Goal: Task Accomplishment & Management: Use online tool/utility

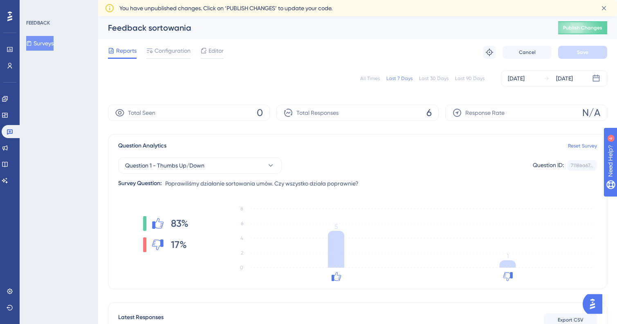
click at [378, 77] on div "All Times" at bounding box center [370, 78] width 20 height 7
click at [602, 11] on icon at bounding box center [604, 8] width 8 height 8
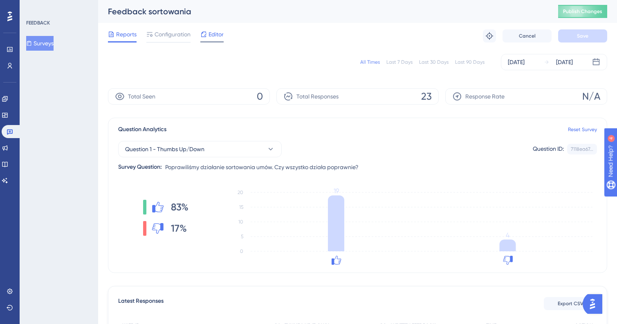
click at [213, 40] on div "Editor" at bounding box center [211, 35] width 23 height 13
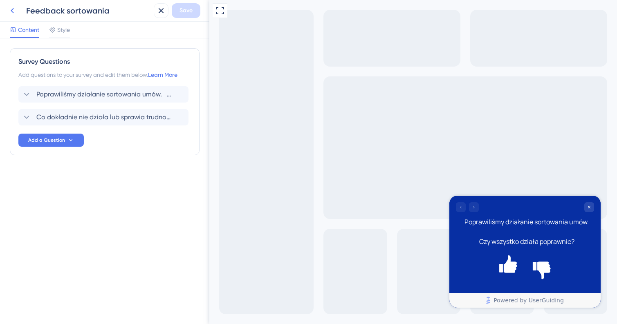
click at [13, 10] on icon at bounding box center [12, 11] width 10 height 10
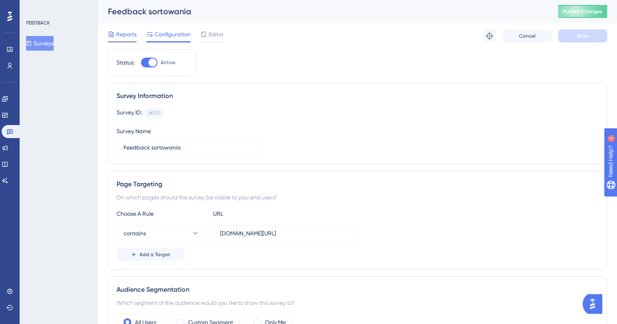
click at [122, 32] on span "Reports" at bounding box center [126, 34] width 20 height 10
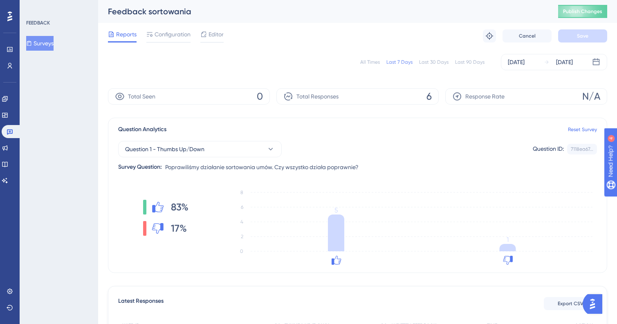
click at [424, 59] on div "Last 30 Days" at bounding box center [433, 62] width 29 height 7
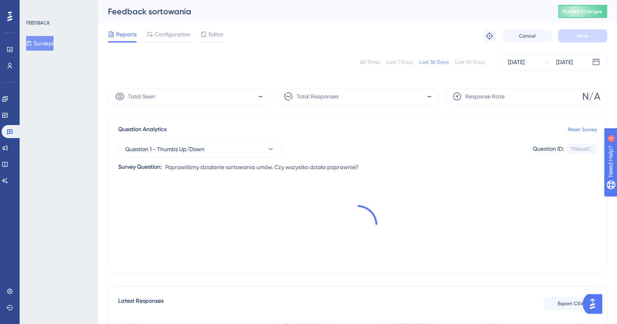
click at [457, 63] on div "Last 90 Days" at bounding box center [469, 62] width 29 height 7
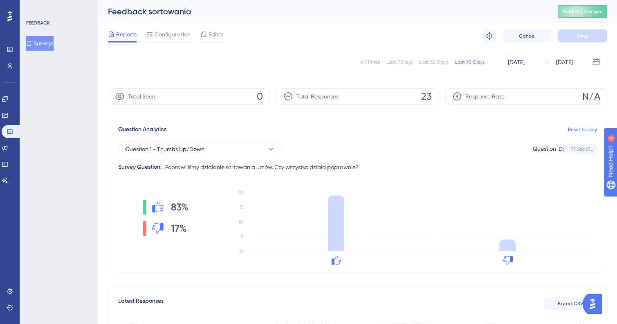
click at [368, 63] on div "All Times" at bounding box center [370, 62] width 20 height 7
click at [369, 61] on div "All Times" at bounding box center [370, 62] width 20 height 7
